Goal: Transaction & Acquisition: Register for event/course

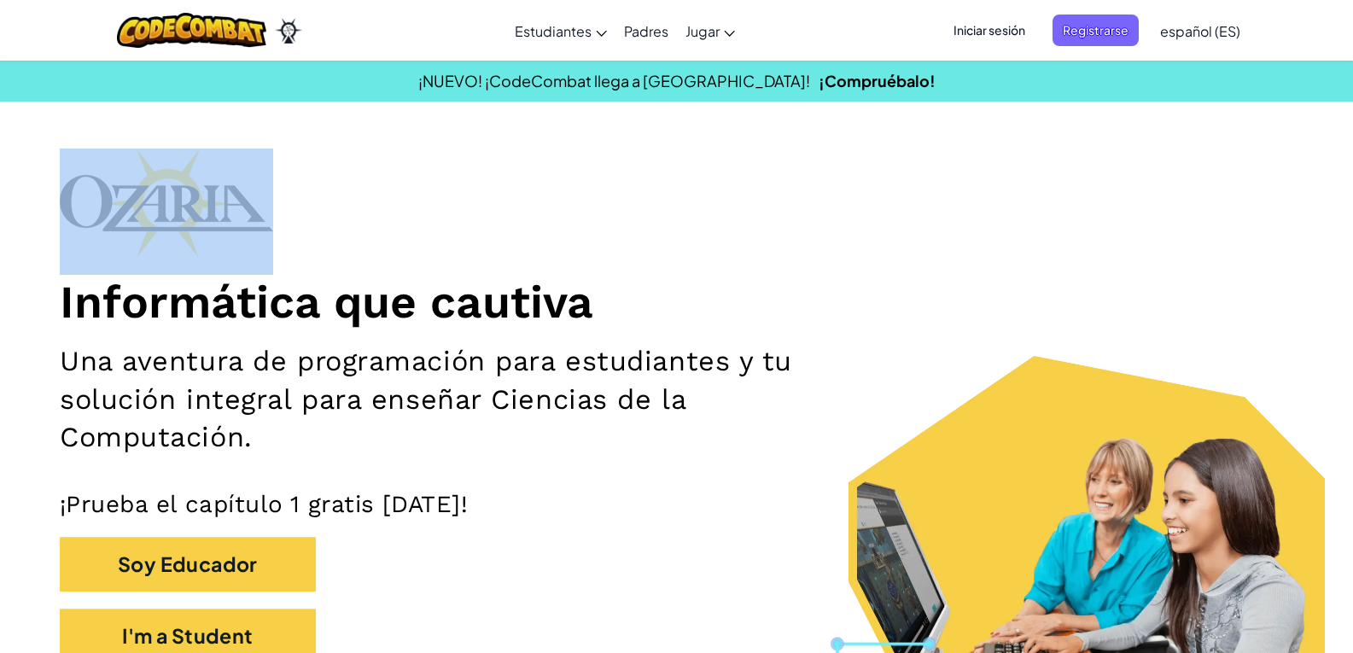
click at [986, 27] on span "Iniciar sesión" at bounding box center [990, 31] width 92 height 32
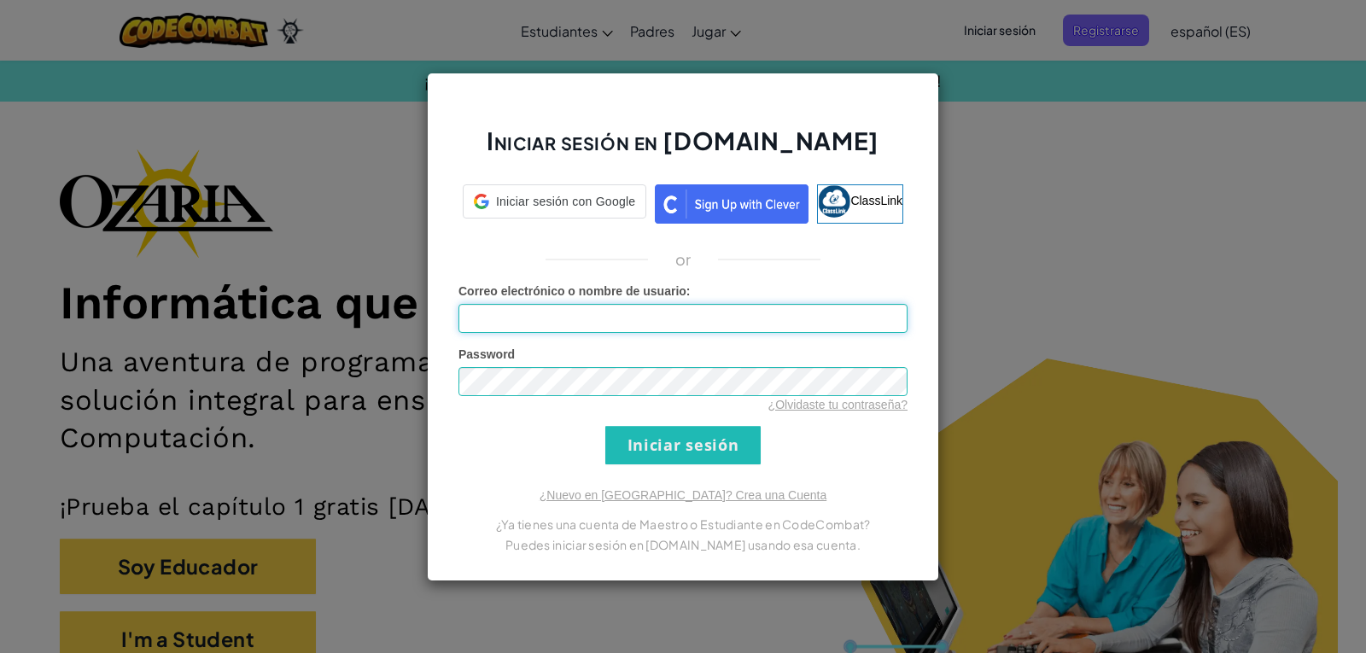
click at [732, 321] on input "Correo electrónico o nombre de usuario :" at bounding box center [683, 318] width 449 height 29
type input "a"
type input "[EMAIL_ADDRESS][DOMAIN_NAME]"
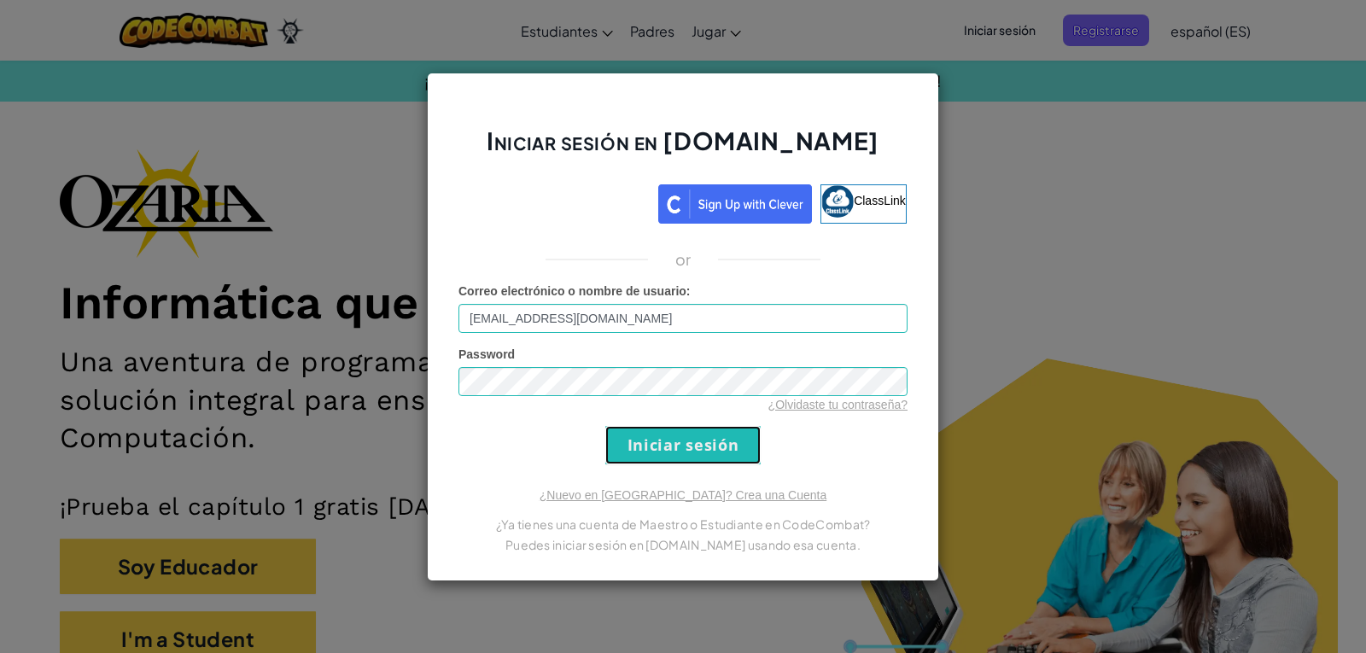
click at [699, 444] on input "Iniciar sesión" at bounding box center [682, 445] width 155 height 38
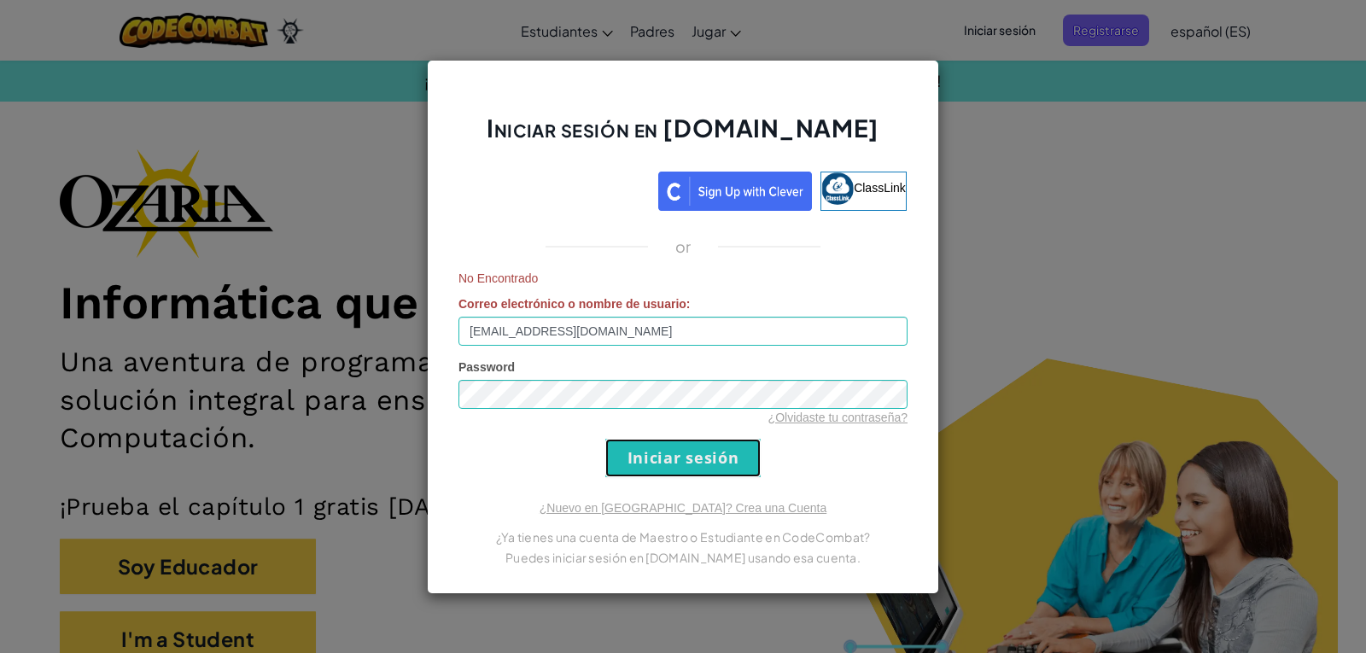
click at [693, 462] on input "Iniciar sesión" at bounding box center [682, 458] width 155 height 38
click at [697, 464] on input "Iniciar sesión" at bounding box center [682, 458] width 155 height 38
click at [693, 461] on input "Iniciar sesión" at bounding box center [682, 458] width 155 height 38
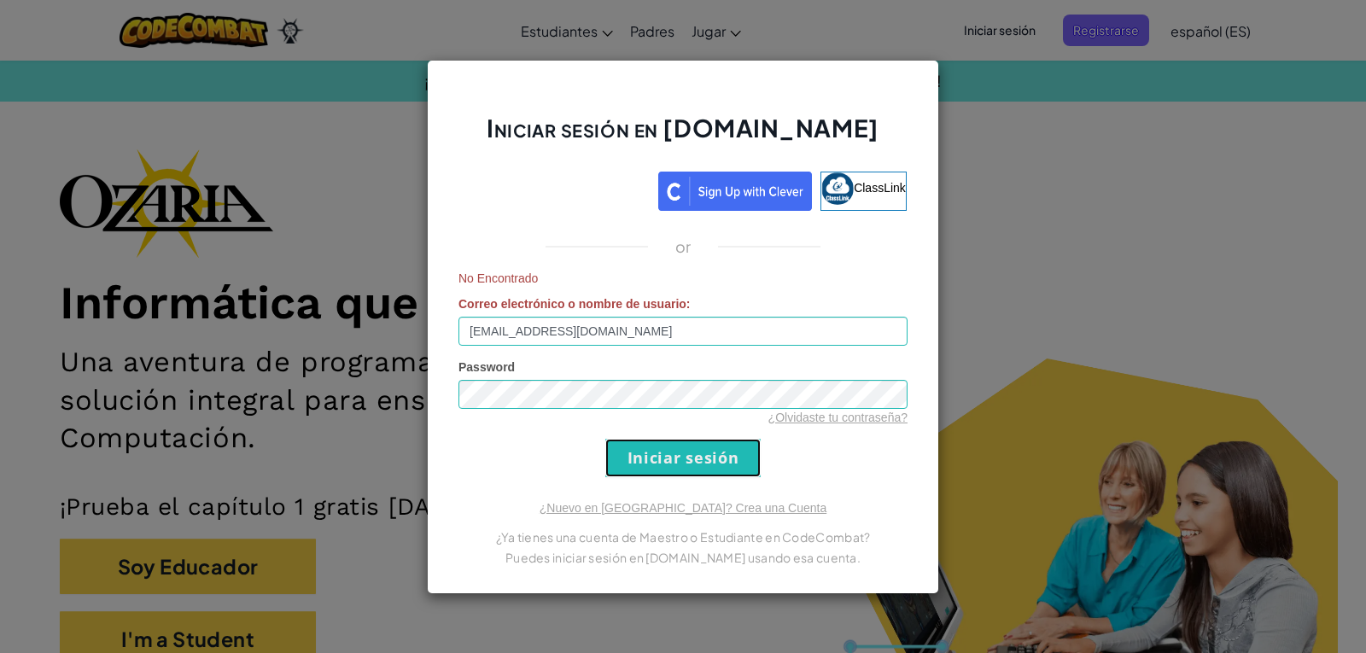
click at [694, 449] on input "Iniciar sesión" at bounding box center [682, 458] width 155 height 38
click at [979, 110] on div "Iniciar sesión en [DOMAIN_NAME] ClassLink or No Encontrado Correo electrónico o…" at bounding box center [683, 326] width 1366 height 653
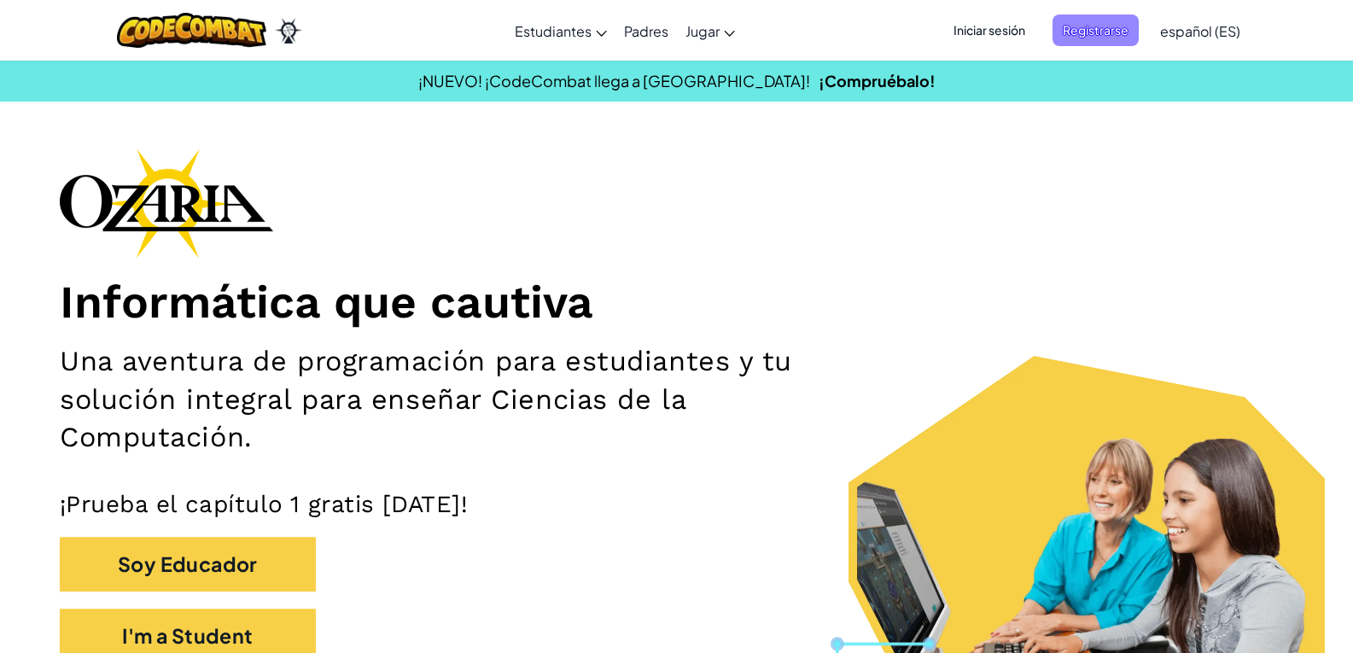
click at [1102, 29] on span "Registrarse" at bounding box center [1096, 31] width 86 height 32
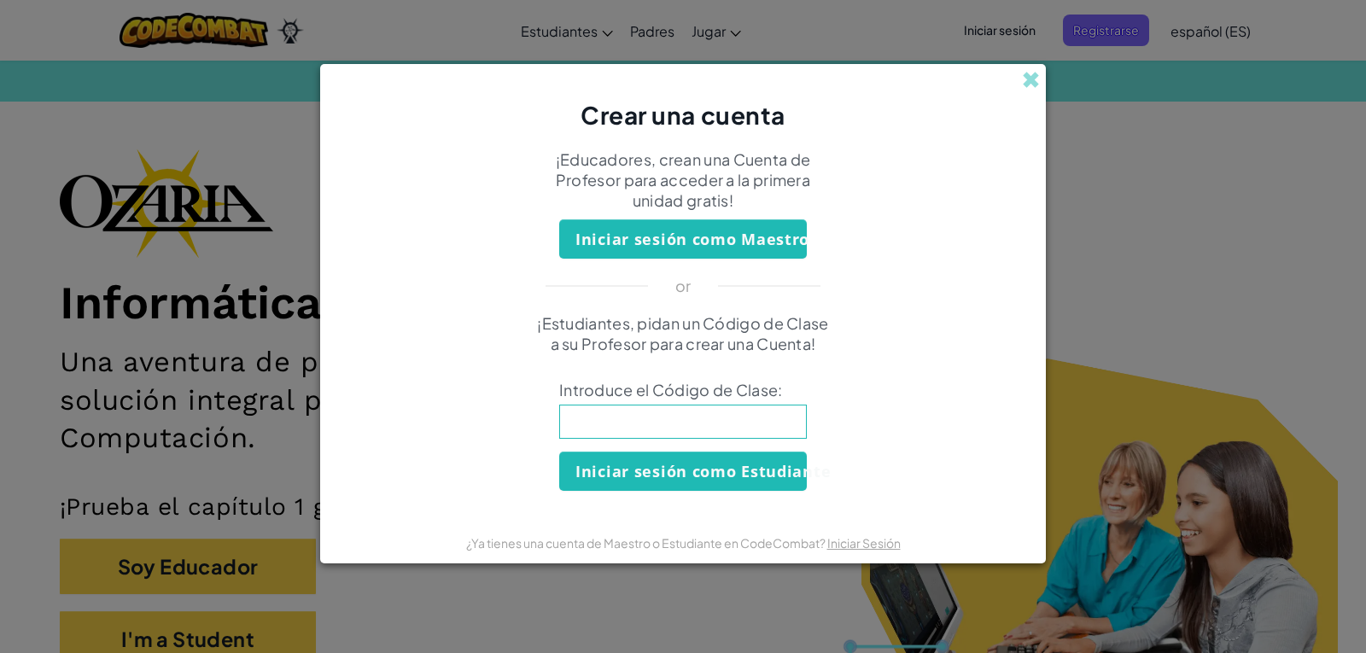
click at [694, 435] on input at bounding box center [683, 422] width 248 height 34
click at [1026, 85] on span at bounding box center [1031, 80] width 18 height 18
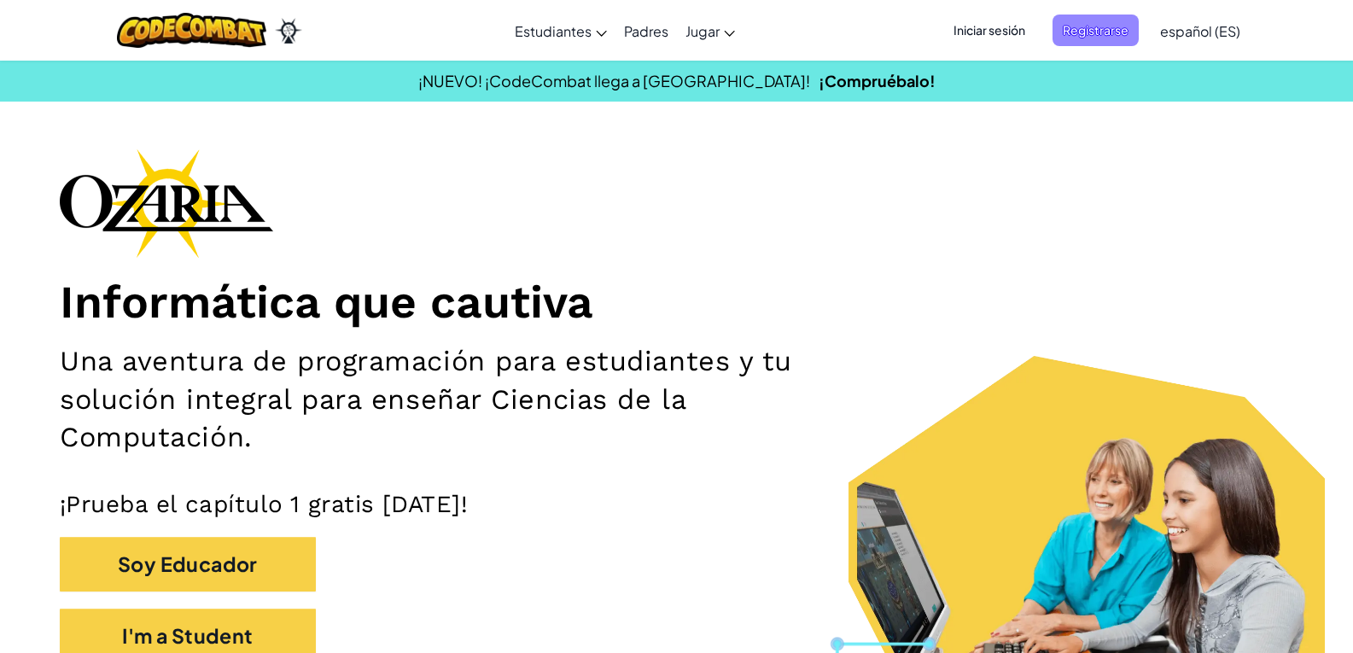
click at [1106, 31] on span "Registrarse" at bounding box center [1096, 31] width 86 height 32
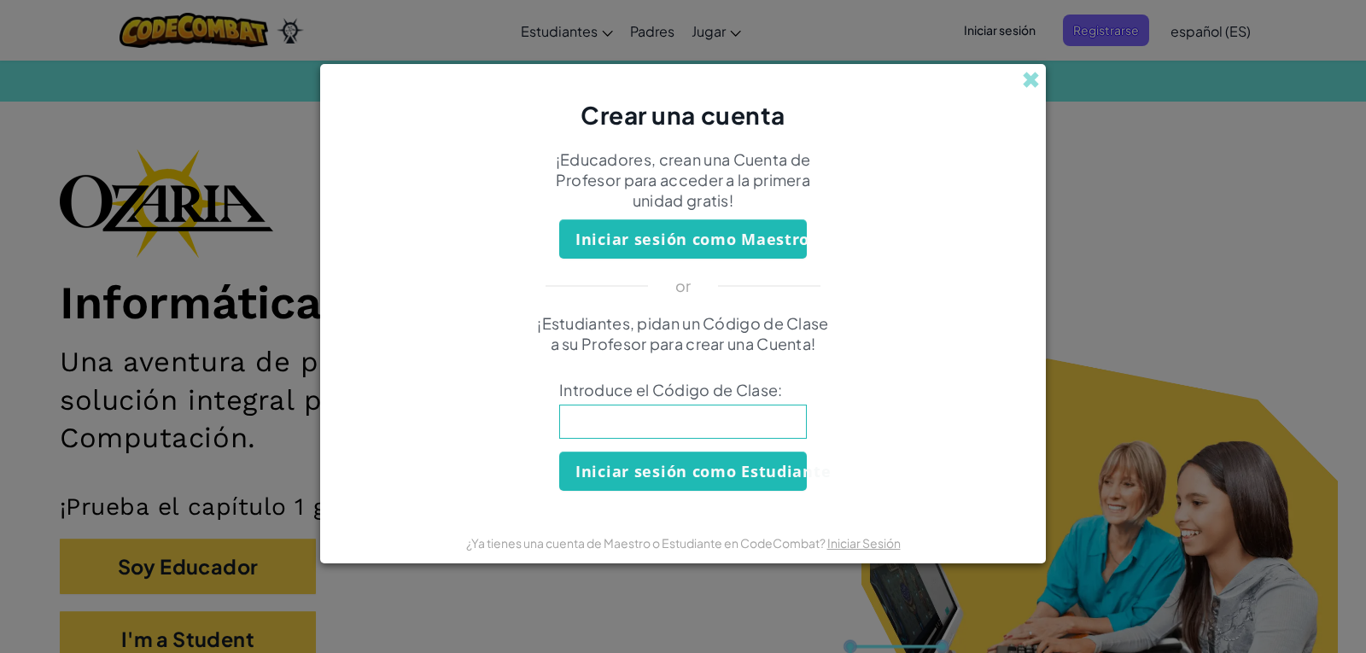
click at [704, 435] on input at bounding box center [683, 422] width 248 height 34
type input "a"
type input "ArtHelpBed"
click at [871, 409] on div "¡Estudiantes, pidan un Código de Clase a su Profesor para crear una Cuenta! Int…" at bounding box center [683, 402] width 692 height 178
click at [691, 452] on button "Iniciar sesión como Estudiante" at bounding box center [683, 471] width 248 height 39
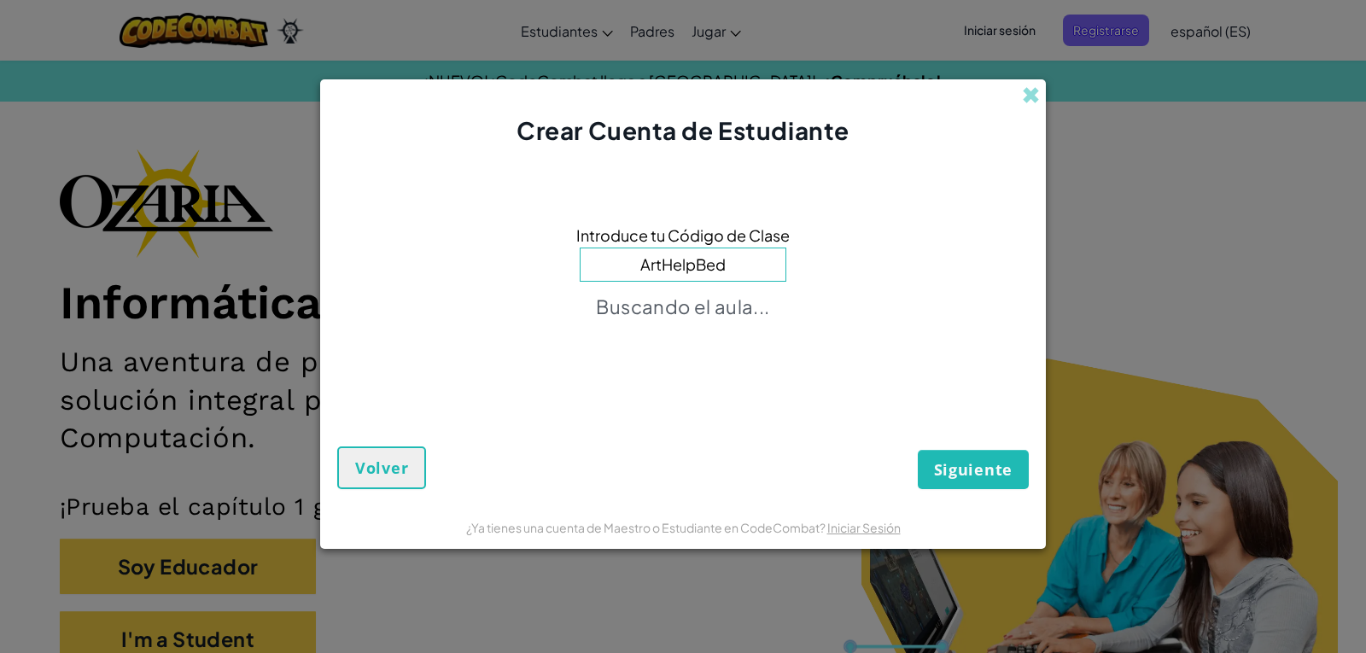
click at [695, 445] on div "Siguiente Volver" at bounding box center [683, 439] width 692 height 101
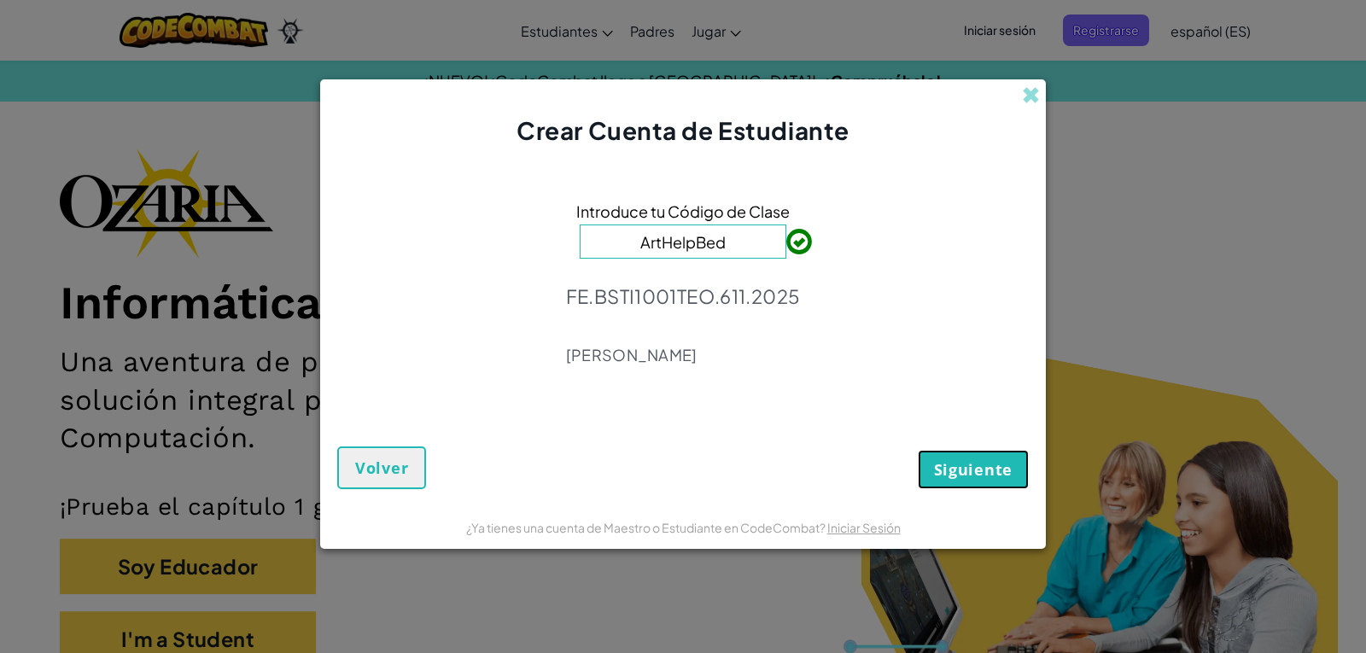
click at [979, 479] on span "Siguiente" at bounding box center [973, 469] width 79 height 20
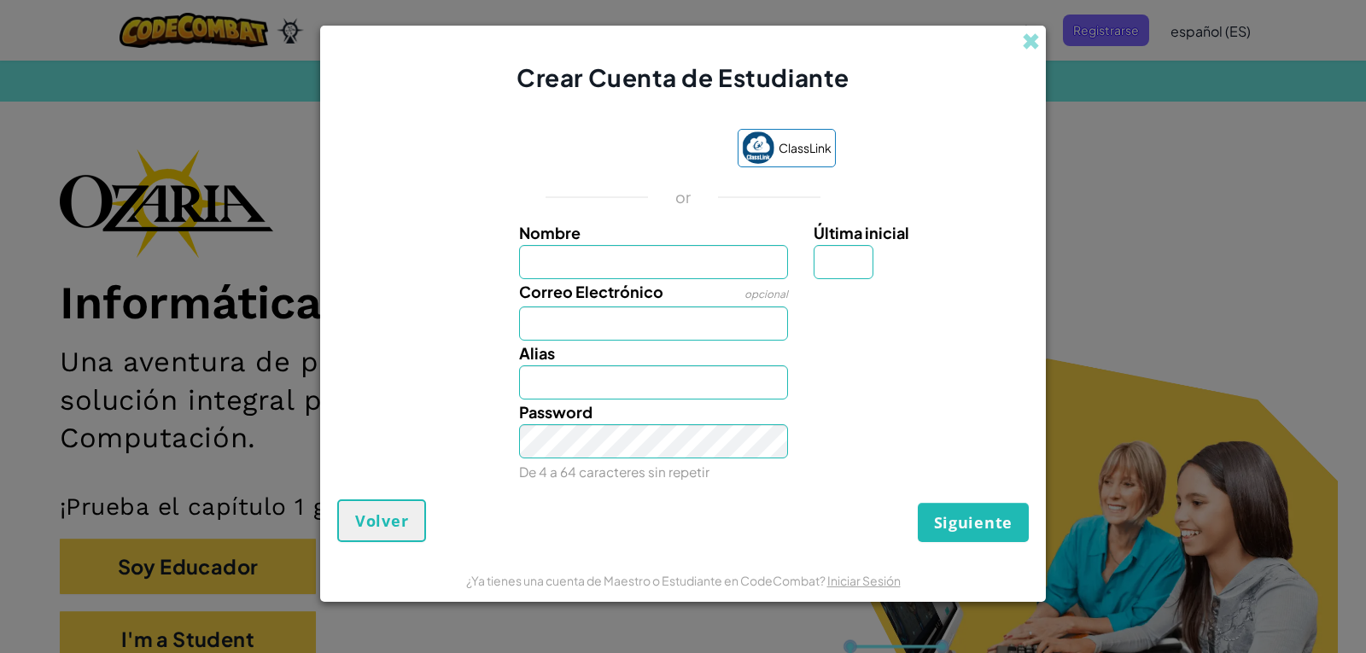
click at [611, 278] on input "Nombre" at bounding box center [654, 262] width 270 height 34
type input "j"
type input "J"
click at [861, 257] on input "Última inicial" at bounding box center [844, 262] width 60 height 34
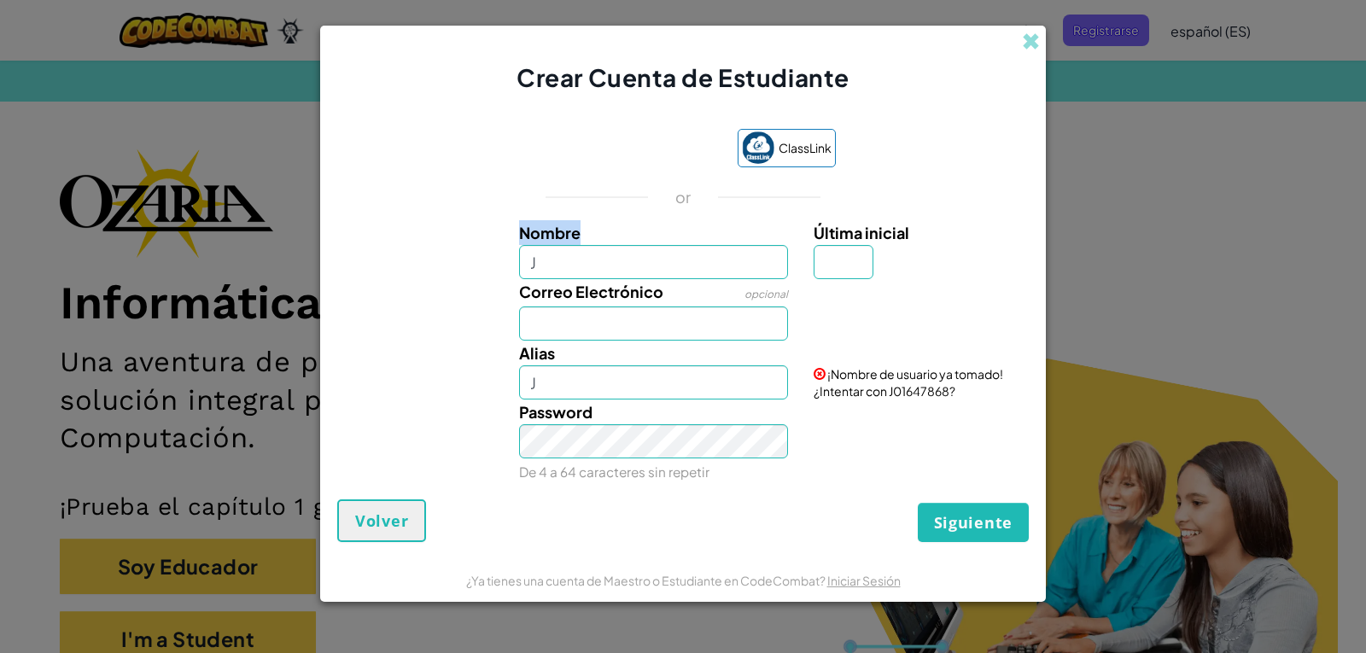
click at [617, 245] on div "Nombre J" at bounding box center [654, 249] width 270 height 59
click at [617, 260] on input "J" at bounding box center [654, 262] width 270 height 34
click at [1033, 32] on span at bounding box center [1031, 41] width 18 height 18
